Goal: Task Accomplishment & Management: Manage account settings

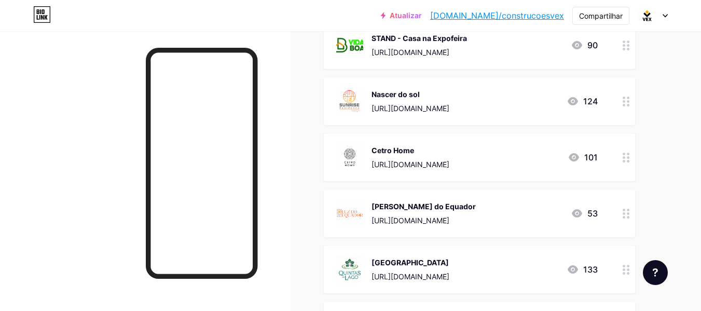
scroll to position [208, 0]
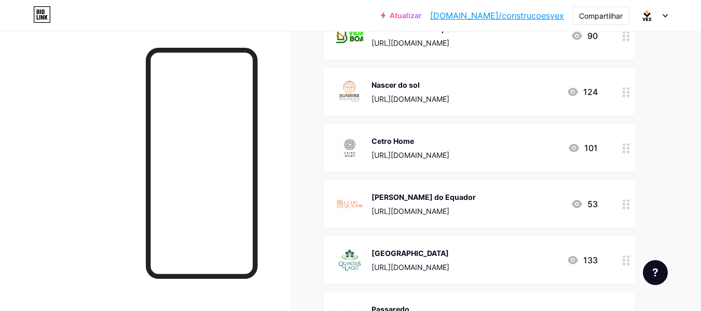
click at [624, 152] on circle at bounding box center [624, 152] width 3 height 3
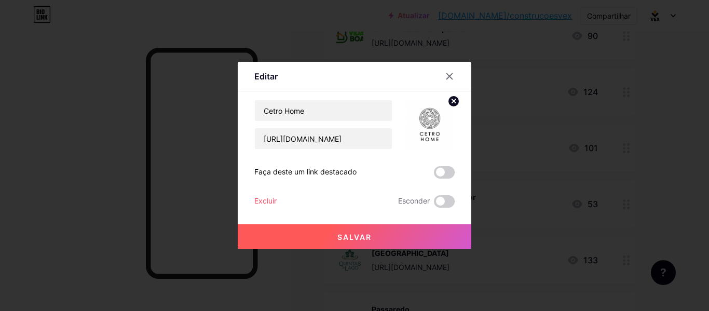
click at [455, 199] on div "Editar Contente YouTube Reproduza vídeos do YouTube sem sair da sua página. ADI…" at bounding box center [355, 155] width 234 height 187
click at [450, 202] on span at bounding box center [444, 201] width 21 height 12
click at [434, 204] on input "checkbox" at bounding box center [434, 204] width 0 height 0
click at [416, 233] on button "Salvar" at bounding box center [355, 236] width 234 height 25
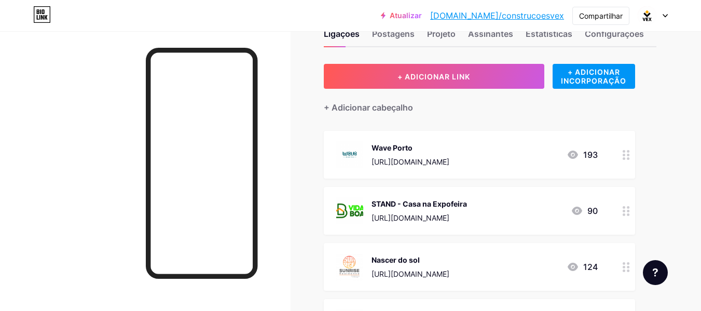
scroll to position [0, 0]
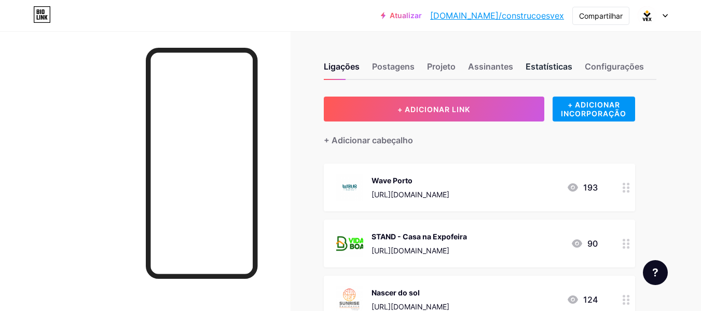
click at [546, 68] on font "Estatísticas" at bounding box center [549, 66] width 47 height 10
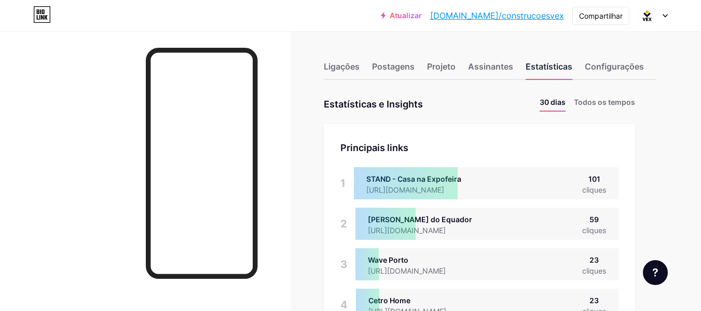
scroll to position [311, 701]
click at [584, 99] on font "Todos os tempos" at bounding box center [604, 102] width 61 height 9
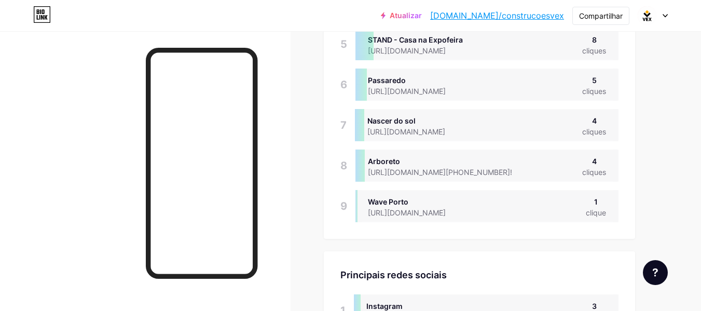
scroll to position [0, 0]
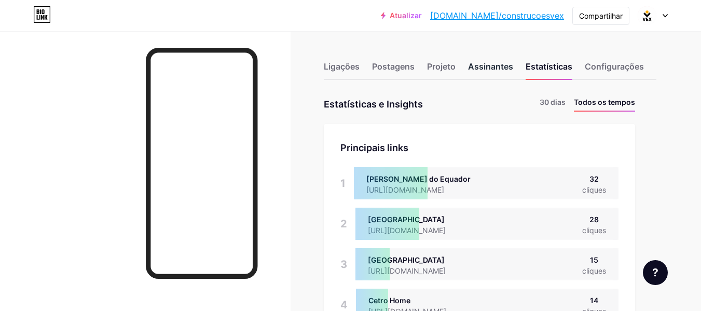
click at [492, 68] on font "Assinantes" at bounding box center [490, 66] width 45 height 10
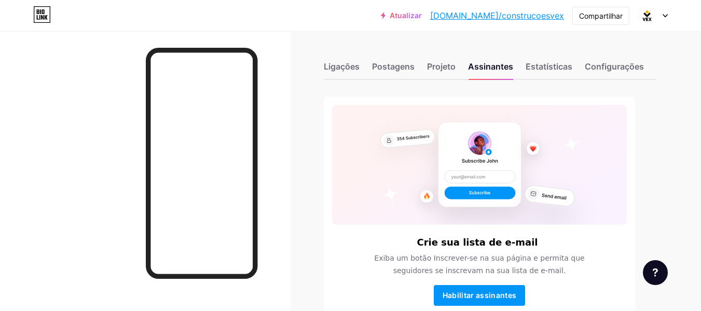
click at [546, 102] on div "Crie sua lista de e-mail Exiba um botão Inscrever-se na sua página e permita qu…" at bounding box center [479, 209] width 311 height 224
click at [400, 66] on font "Postagens" at bounding box center [393, 66] width 43 height 10
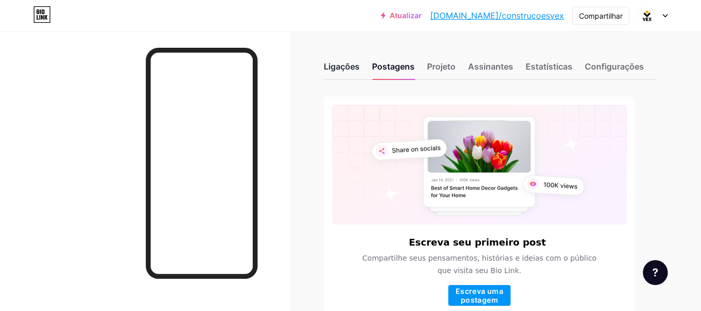
click at [348, 67] on font "Ligações" at bounding box center [342, 66] width 36 height 10
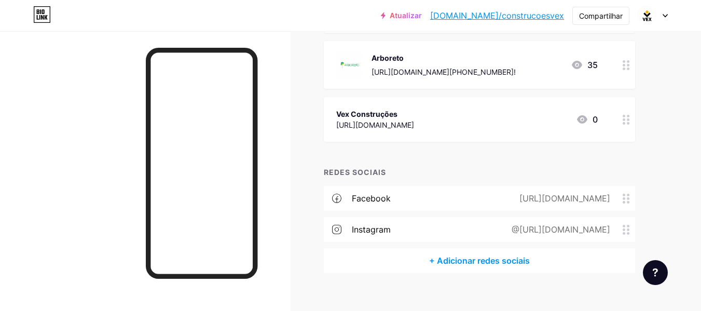
scroll to position [584, 0]
